Goal: Check status: Check status

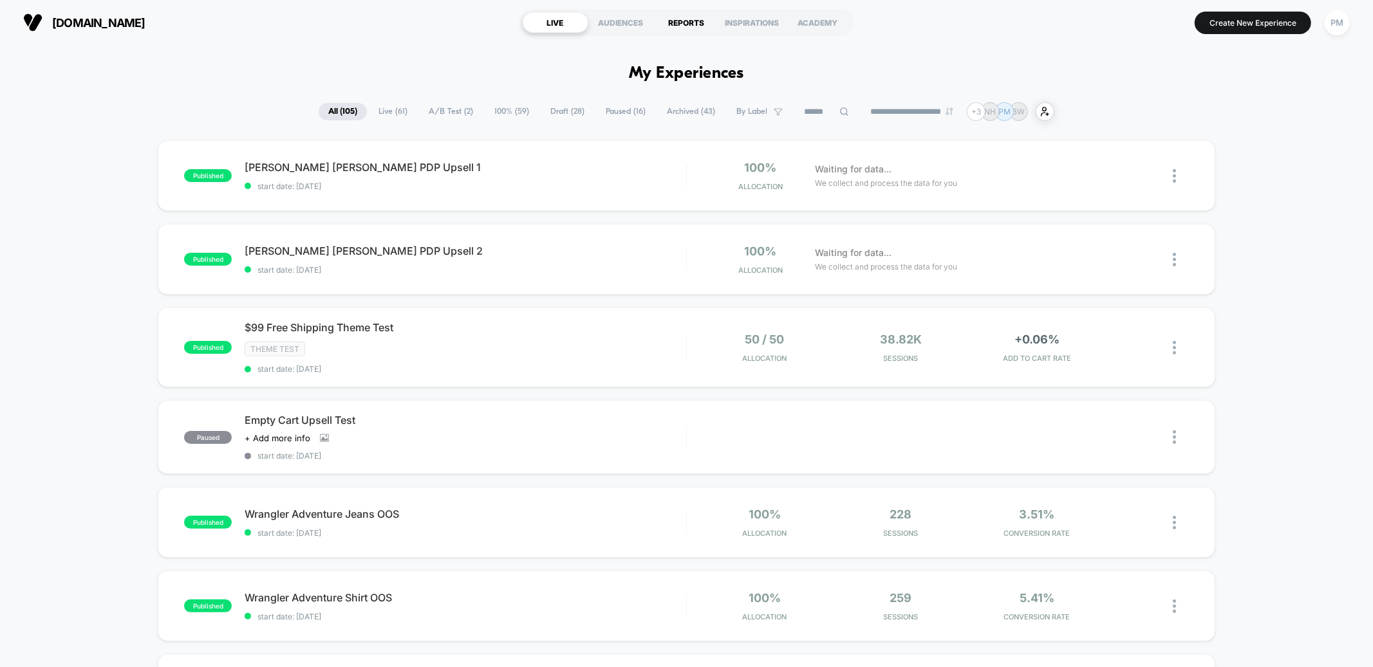
click at [692, 29] on div "REPORTS" at bounding box center [687, 22] width 66 height 21
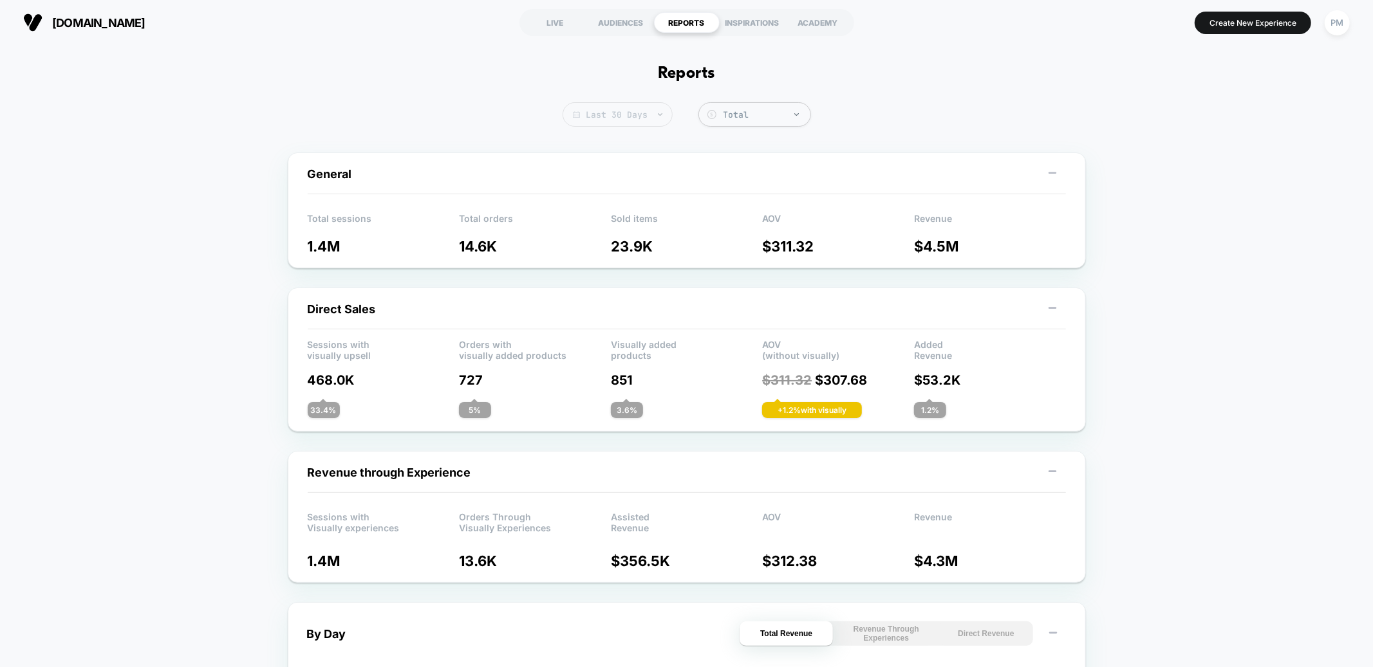
click at [600, 112] on span "Last 30 Days" at bounding box center [618, 114] width 110 height 24
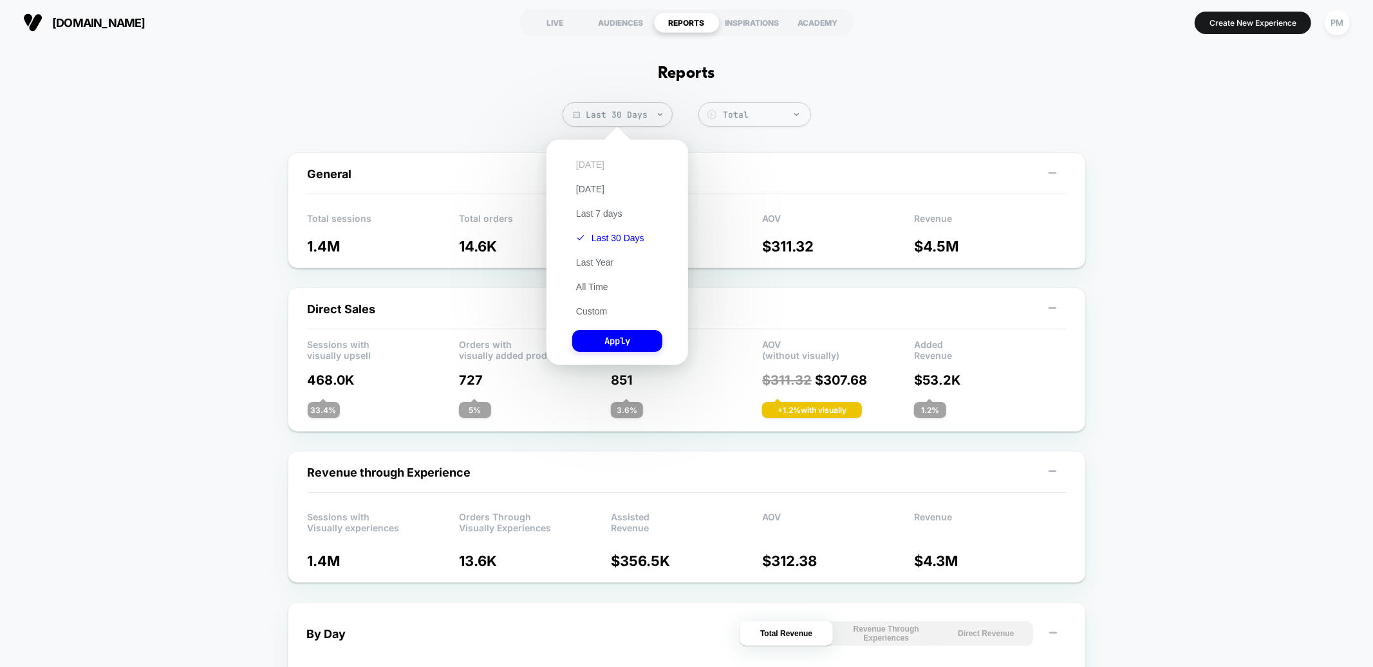
click at [575, 165] on button "[DATE]" at bounding box center [590, 165] width 36 height 12
click at [614, 338] on button "Apply" at bounding box center [617, 341] width 90 height 22
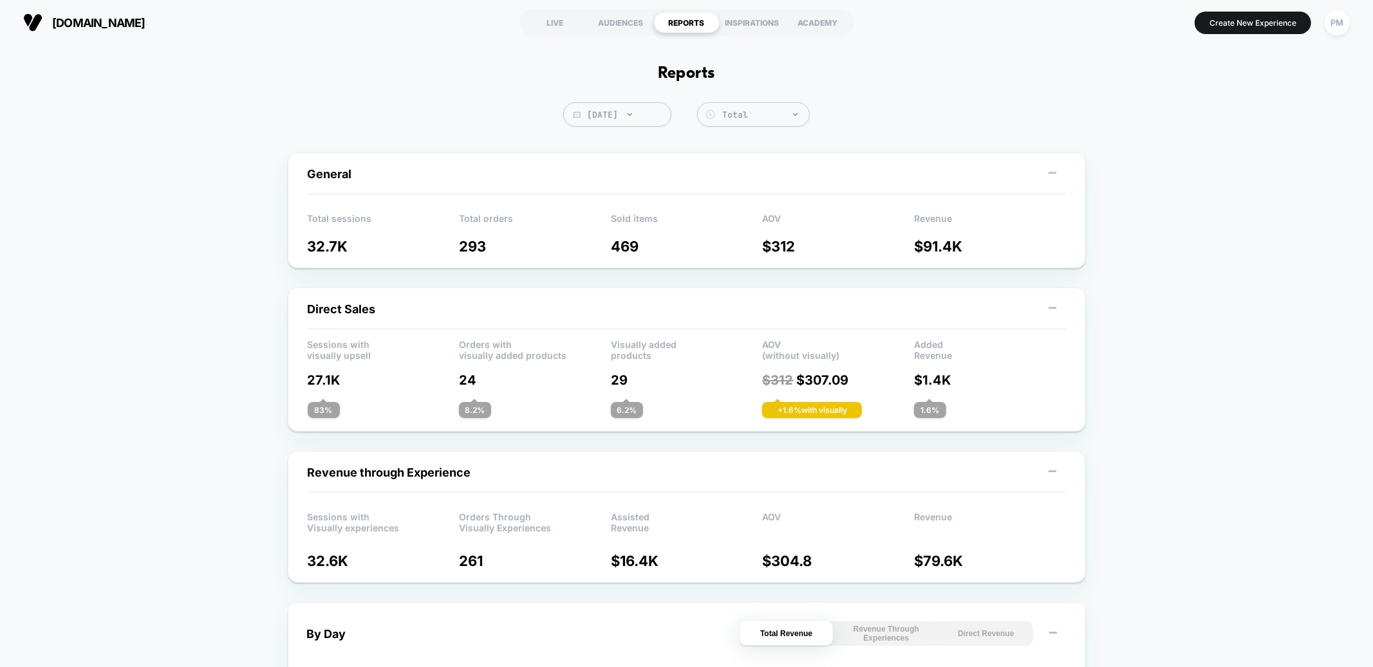
click at [558, 20] on div "LIVE" at bounding box center [556, 22] width 66 height 21
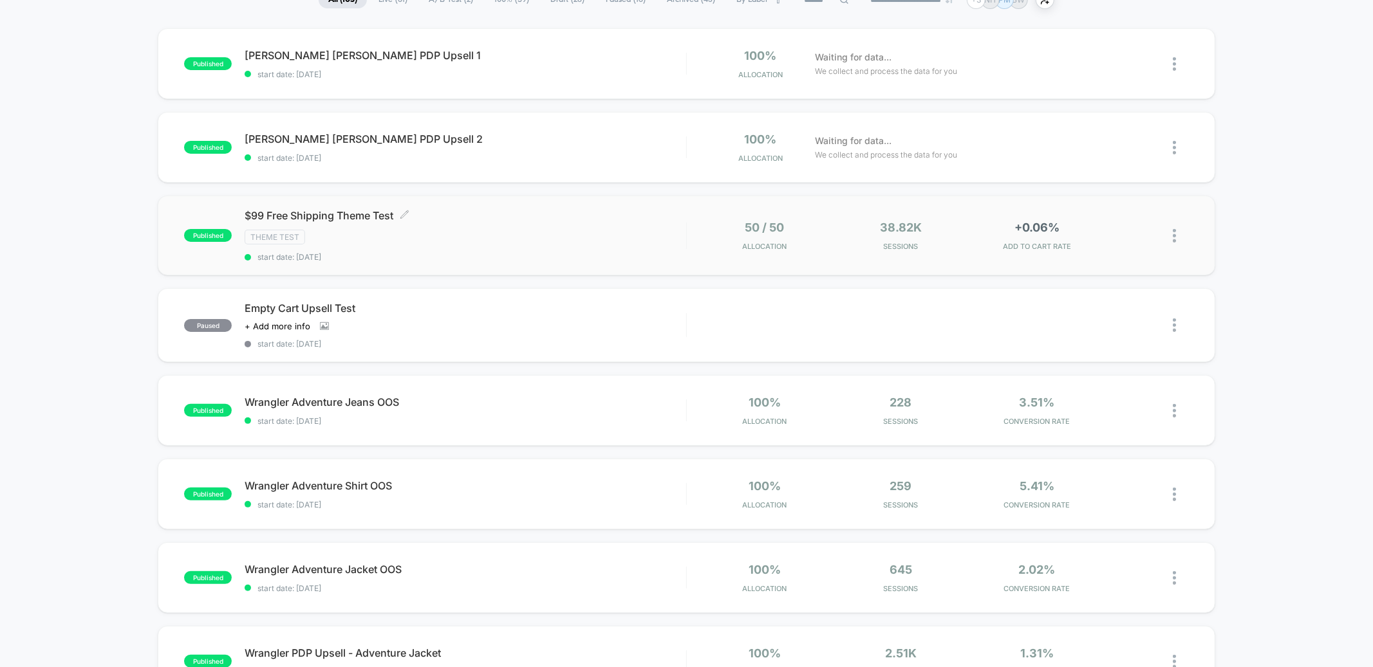
scroll to position [116, 0]
